Goal: Information Seeking & Learning: Check status

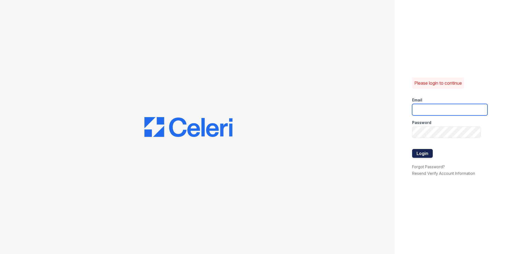
type input "[EMAIL_ADDRESS][DOMAIN_NAME]"
click at [428, 153] on button "Login" at bounding box center [422, 153] width 21 height 9
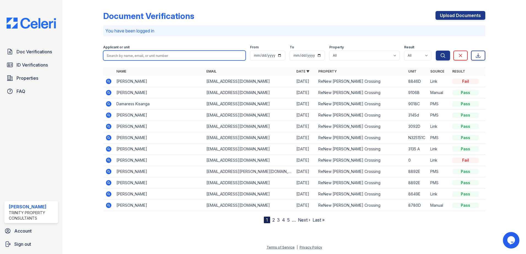
click at [146, 52] on input "search" at bounding box center [174, 56] width 143 height 10
paste input "Cammack"
type input "Cammack"
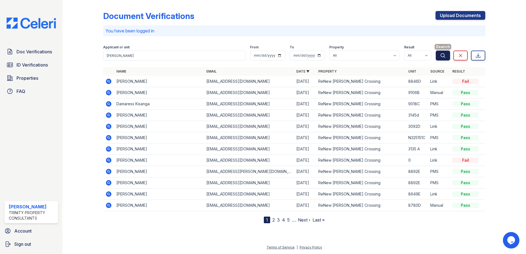
click at [443, 56] on icon "submit" at bounding box center [443, 56] width 6 height 6
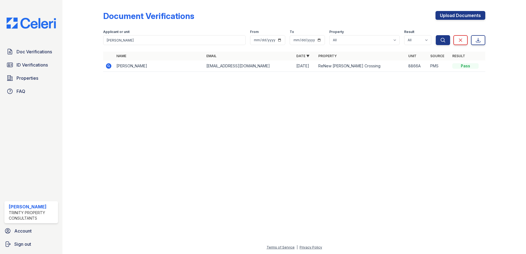
click at [110, 65] on icon at bounding box center [109, 66] width 6 height 6
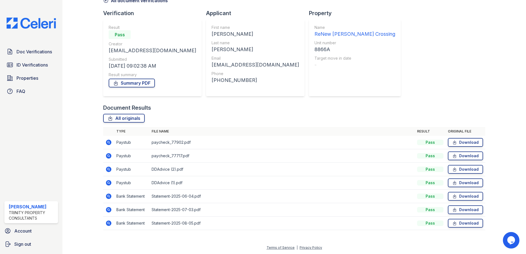
scroll to position [32, 0]
click at [32, 63] on span "ID Verifications" at bounding box center [32, 65] width 31 height 7
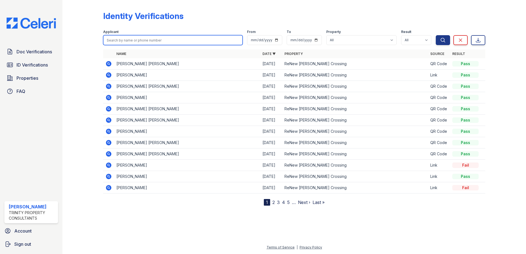
click at [164, 43] on input "search" at bounding box center [172, 40] width 139 height 10
paste input "[PERSON_NAME]"
type input "[PERSON_NAME]"
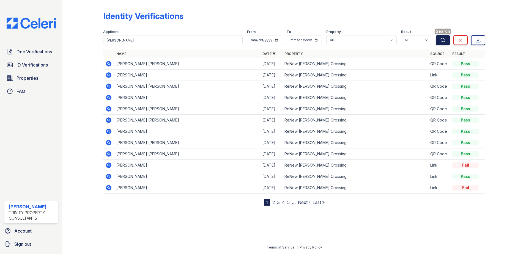
click at [442, 38] on icon "submit" at bounding box center [443, 40] width 4 height 4
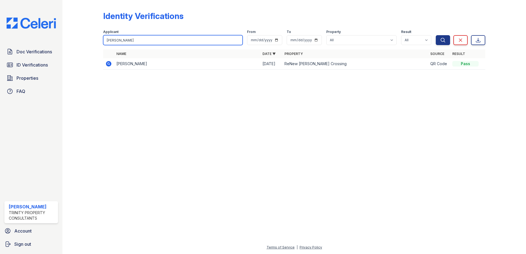
drag, startPoint x: 119, startPoint y: 41, endPoint x: -109, endPoint y: 53, distance: 228.1
click at [0, 53] on html "Doc Verifications ID Verifications Properties FAQ Candis Charles Trinity Proper…" at bounding box center [263, 127] width 526 height 254
click at [141, 38] on input "[PERSON_NAME]" at bounding box center [172, 40] width 139 height 10
type input "C"
paste input "Mahmud,"
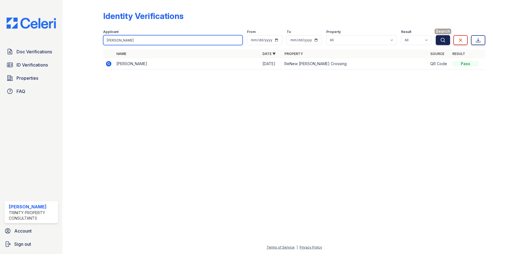
type input "Mahmud"
click at [442, 44] on button "Search" at bounding box center [443, 40] width 14 height 10
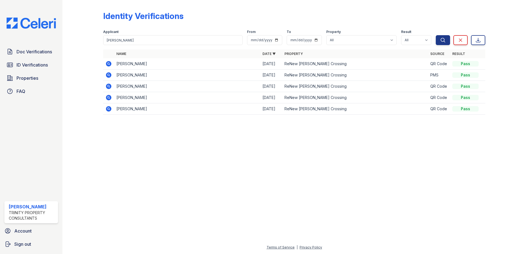
click at [109, 64] on icon at bounding box center [108, 63] width 1 height 1
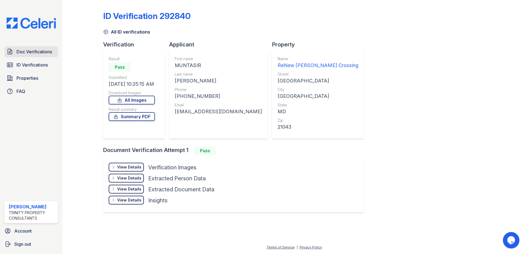
click at [33, 51] on span "Doc Verifications" at bounding box center [34, 51] width 35 height 7
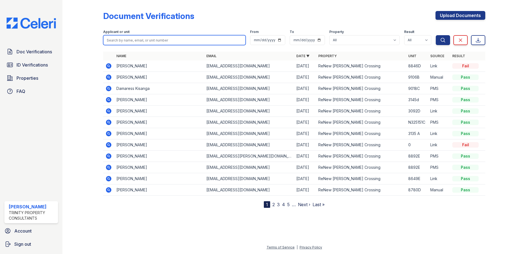
click at [149, 39] on input "search" at bounding box center [174, 40] width 143 height 10
paste input "Mahmud,"
type input "Mahmud"
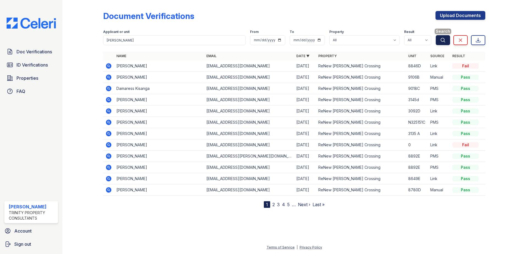
click at [445, 38] on icon "submit" at bounding box center [443, 40] width 6 height 6
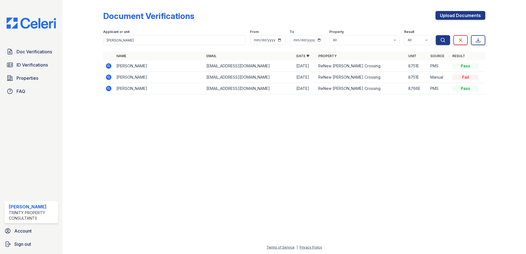
click at [110, 64] on icon at bounding box center [108, 66] width 7 height 7
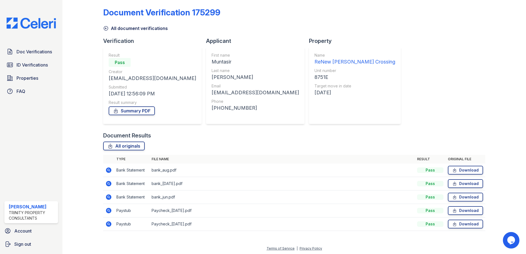
scroll to position [5, 0]
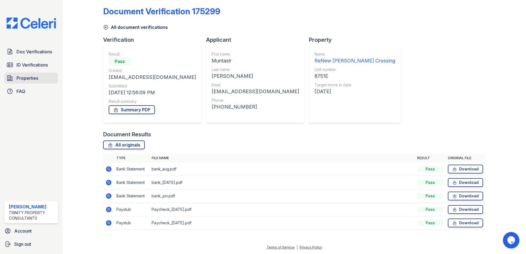
click at [26, 75] on link "Properties" at bounding box center [31, 78] width 54 height 11
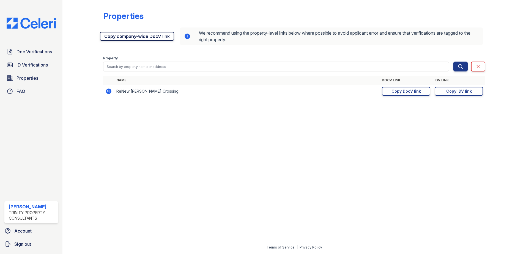
click at [150, 37] on link "Copy company-wide DocV link" at bounding box center [137, 36] width 74 height 9
